Goal: Information Seeking & Learning: Learn about a topic

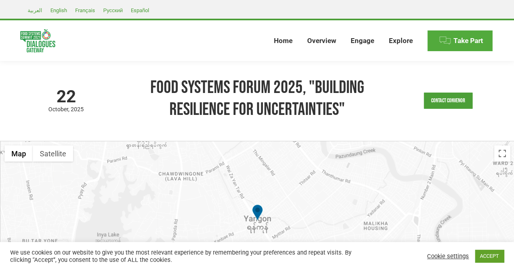
click at [460, 42] on span "Take Part" at bounding box center [469, 41] width 30 height 9
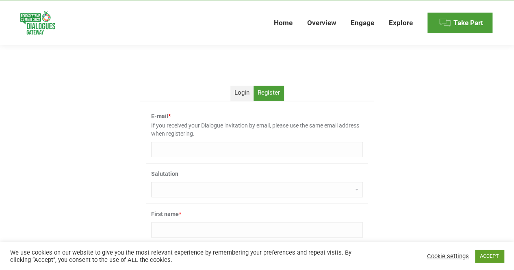
scroll to position [163, 0]
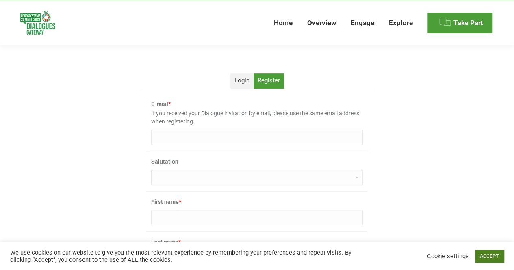
click at [484, 259] on link "ACCEPT" at bounding box center [489, 256] width 29 height 13
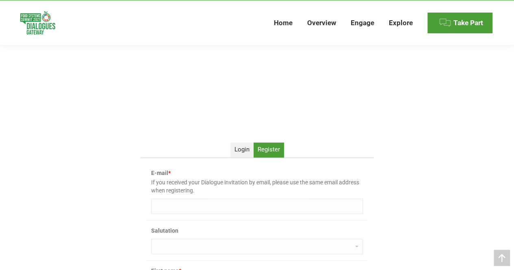
scroll to position [0, 0]
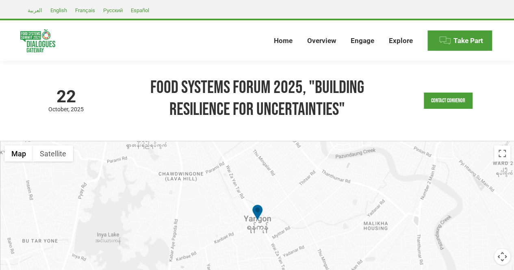
drag, startPoint x: 0, startPoint y: 0, endPoint x: 377, endPoint y: 110, distance: 393.2
click at [377, 110] on h1 "Food Systems Forum 2025, "Building Resilience for Uncertainties"" at bounding box center [257, 99] width 275 height 44
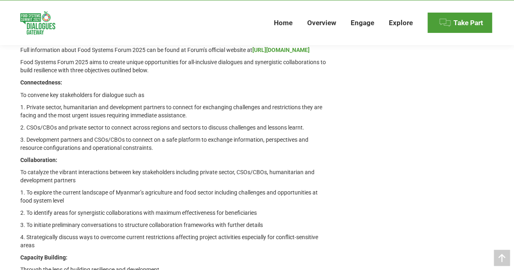
scroll to position [665, 0]
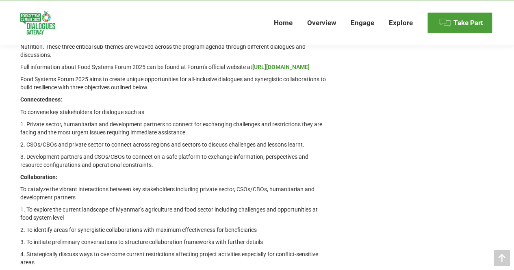
click at [253, 70] on strong "[URL][DOMAIN_NAME]" at bounding box center [281, 67] width 57 height 7
